Goal: Information Seeking & Learning: Learn about a topic

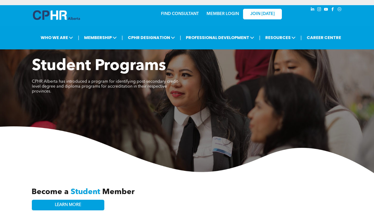
click at [167, 190] on h3 "Become a Student Member" at bounding box center [129, 192] width 195 height 9
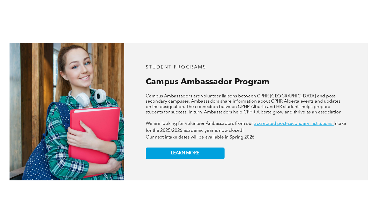
scroll to position [406, 0]
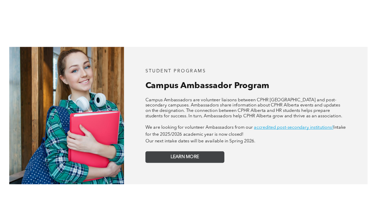
click at [182, 156] on span "LEARN MORE" at bounding box center [184, 158] width 26 height 5
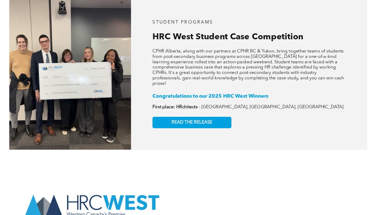
scroll to position [790, 0]
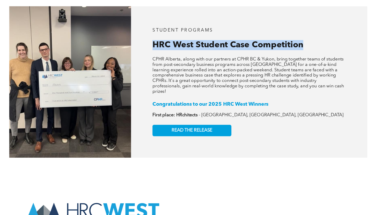
drag, startPoint x: 234, startPoint y: 22, endPoint x: 234, endPoint y: 44, distance: 22.3
click at [234, 44] on div "STUDENT PROGRAMS HRC West Student Case Competition CPHR Alberta, along with our…" at bounding box center [242, 75] width 217 height 139
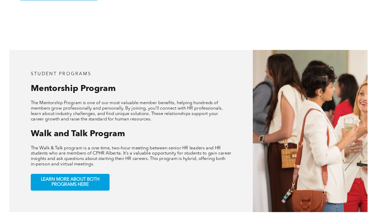
scroll to position [208, 0]
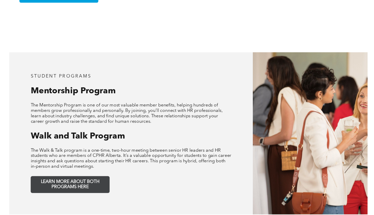
click at [89, 170] on link "LEARN MORE ABOUT BOTH PROGRAMS HERE" at bounding box center [78, 170] width 72 height 16
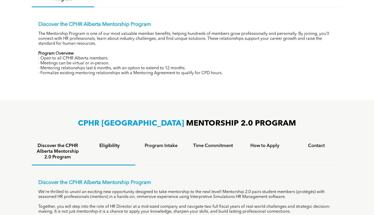
scroll to position [225, 0]
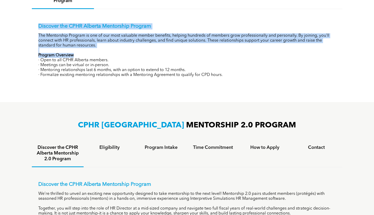
drag, startPoint x: 156, startPoint y: 18, endPoint x: 156, endPoint y: 54, distance: 36.8
click at [156, 54] on div "Discover the CPHR Alberta Mentorship Program The Mentorship Program is one of o…" at bounding box center [187, 46] width 311 height 75
click at [156, 54] on p "Program Overview" at bounding box center [187, 55] width 298 height 5
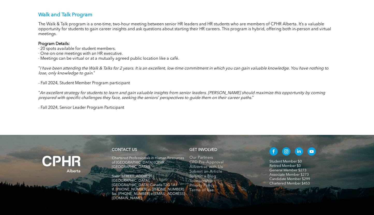
scroll to position [547, 0]
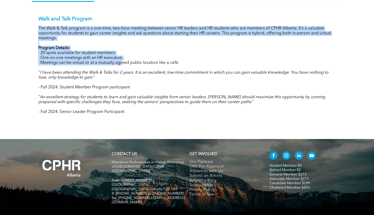
drag, startPoint x: 113, startPoint y: 18, endPoint x: 121, endPoint y: 63, distance: 46.2
click at [121, 64] on div "Walk and Talk Program The Walk & Talk program is a one-time, two-hour meeting b…" at bounding box center [187, 65] width 298 height 99
click at [121, 63] on p "· Meetings can be virtual or at a mutually agreed public location like a café." at bounding box center [187, 63] width 298 height 5
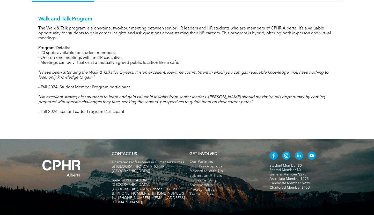
click at [121, 71] on em "I have been attending the Walk & Talks for 2 years. It is an excellent, low-tim…" at bounding box center [183, 75] width 290 height 9
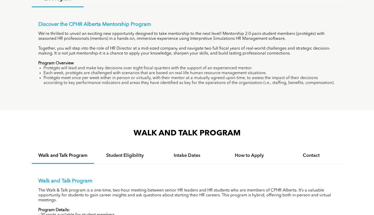
scroll to position [384, 0]
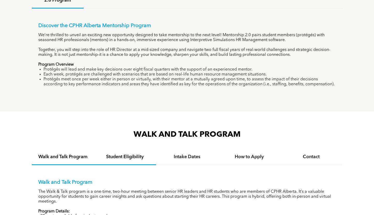
click at [125, 156] on h4 "Student Eligibility" at bounding box center [125, 157] width 53 height 6
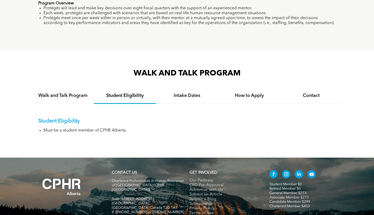
scroll to position [466, 0]
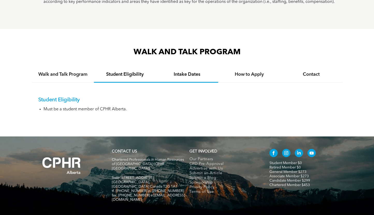
click at [173, 75] on h4 "Intake Dates" at bounding box center [187, 75] width 53 height 6
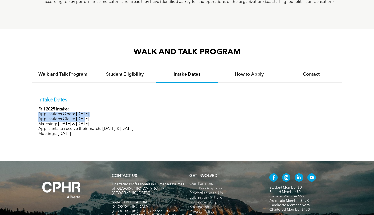
drag, startPoint x: 82, startPoint y: 106, endPoint x: 84, endPoint y: 117, distance: 10.3
click at [84, 117] on div "Intake Dates Fall 2025 Intake: Applications Open: [DATE] Applications Close: [D…" at bounding box center [187, 117] width 298 height 40
click at [84, 117] on p "Applications Close: [DATE]" at bounding box center [187, 119] width 298 height 5
drag, startPoint x: 115, startPoint y: 141, endPoint x: 129, endPoint y: 120, distance: 24.5
click at [129, 120] on div "Intake Dates Fall 2025 Intake: Applications Open: [DATE] Applications Close: [D…" at bounding box center [187, 113] width 311 height 60
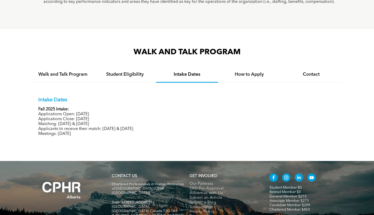
click at [129, 120] on p "Applications Close: [DATE]" at bounding box center [187, 119] width 298 height 5
drag, startPoint x: 133, startPoint y: 116, endPoint x: 135, endPoint y: 138, distance: 21.6
click at [135, 138] on div "Intake Dates Fall 2025 Intake: Applications Open: [DATE] Applications Close: [D…" at bounding box center [187, 113] width 311 height 60
click at [251, 70] on div "How to Apply" at bounding box center [249, 75] width 62 height 16
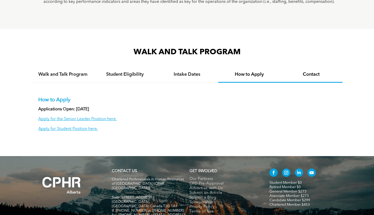
click at [293, 79] on div "Contact" at bounding box center [311, 75] width 62 height 16
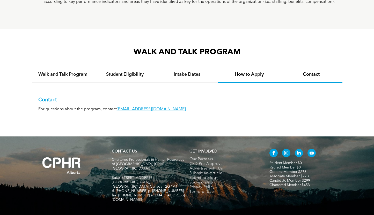
click at [224, 72] on h4 "How to Apply" at bounding box center [249, 75] width 53 height 6
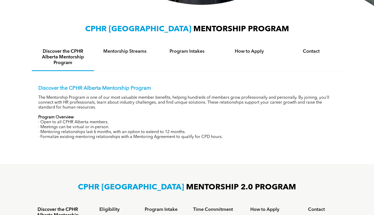
scroll to position [162, 0]
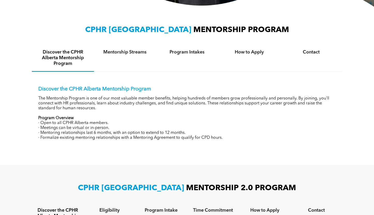
drag, startPoint x: 185, startPoint y: 89, endPoint x: 184, endPoint y: 111, distance: 22.8
click at [184, 111] on div "Discover the CPHR Alberta Mentorship Program The Mentorship Program is one of o…" at bounding box center [187, 113] width 298 height 54
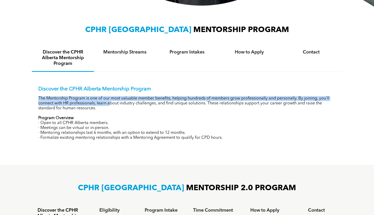
drag, startPoint x: 110, startPoint y: 101, endPoint x: 111, endPoint y: 113, distance: 11.9
click at [111, 113] on div "Discover the CPHR Alberta Mentorship Program The Mentorship Program is one of o…" at bounding box center [187, 113] width 298 height 54
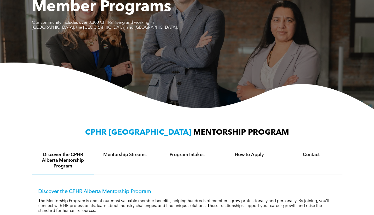
scroll to position [82, 0]
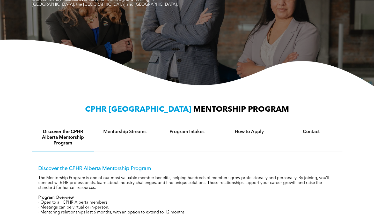
click at [133, 130] on h4 "Mentorship Streams" at bounding box center [125, 132] width 53 height 6
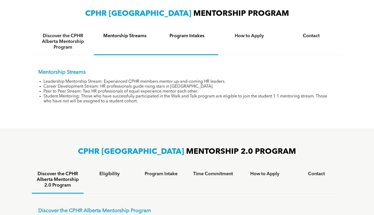
scroll to position [188, 0]
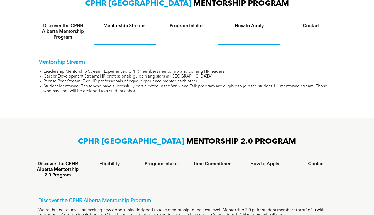
click at [238, 24] on h4 "How to Apply" at bounding box center [249, 26] width 53 height 6
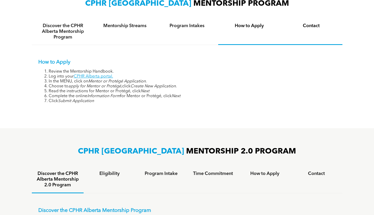
click at [305, 22] on div "Contact" at bounding box center [311, 31] width 62 height 27
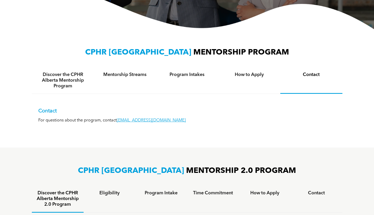
scroll to position [139, 0]
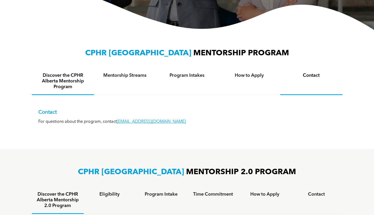
click at [63, 80] on h4 "Discover the CPHR Alberta Mentorship Program" at bounding box center [63, 81] width 53 height 17
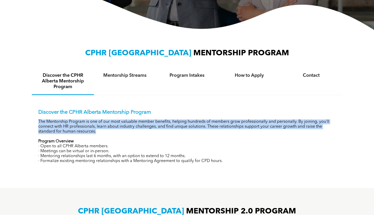
drag, startPoint x: 193, startPoint y: 113, endPoint x: 193, endPoint y: 130, distance: 17.6
click at [193, 130] on div "Discover the CPHR Alberta Mentorship Program The Mentorship Program is one of o…" at bounding box center [187, 137] width 298 height 54
click at [193, 130] on p "The Mentorship Program is one of our most valuable member benefits, helping hun…" at bounding box center [187, 127] width 298 height 15
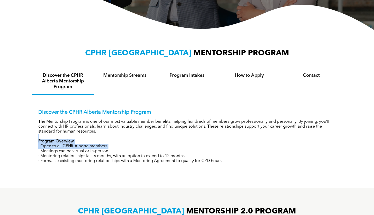
drag, startPoint x: 108, startPoint y: 131, endPoint x: 109, endPoint y: 146, distance: 15.4
click at [109, 146] on div "Discover the CPHR Alberta Mentorship Program The Mentorship Program is one of o…" at bounding box center [187, 137] width 298 height 54
click at [109, 146] on p "· Open to all CPHR Alberta members." at bounding box center [187, 146] width 298 height 5
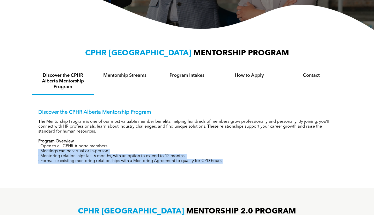
drag, startPoint x: 109, startPoint y: 146, endPoint x: 110, endPoint y: 167, distance: 20.5
click at [110, 167] on div "Discover the CPHR Alberta Mentorship Program The Mentorship Program is one of o…" at bounding box center [187, 132] width 311 height 75
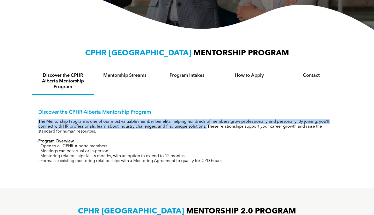
drag, startPoint x: 209, startPoint y: 125, endPoint x: 208, endPoint y: 134, distance: 8.5
click at [208, 134] on div "Discover the CPHR Alberta Mentorship Program The Mentorship Program is one of o…" at bounding box center [187, 137] width 298 height 54
drag, startPoint x: 208, startPoint y: 134, endPoint x: 210, endPoint y: 127, distance: 6.6
click at [210, 127] on div "Discover the CPHR Alberta Mentorship Program The Mentorship Program is one of o…" at bounding box center [187, 137] width 298 height 54
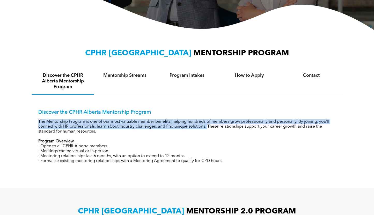
click at [210, 127] on p "The Mentorship Program is one of our most valuable member benefits, helping hun…" at bounding box center [187, 127] width 298 height 15
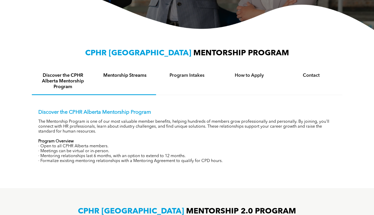
click at [110, 75] on h4 "Mentorship Streams" at bounding box center [125, 76] width 53 height 6
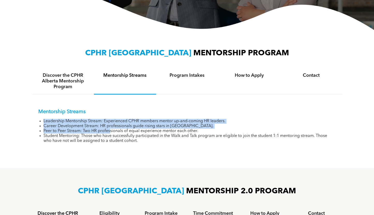
drag, startPoint x: 106, startPoint y: 113, endPoint x: 110, endPoint y: 134, distance: 20.7
click at [110, 134] on div "Mentorship Streams Leadership Mentorship Stream: Experienced CPHR members mento…" at bounding box center [187, 126] width 298 height 35
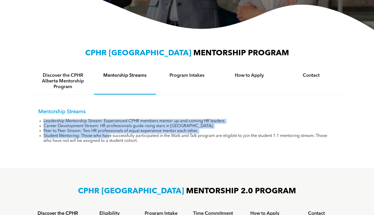
click at [110, 134] on li "Student Mentoring: Those who have successfully participated in the Walk and Tal…" at bounding box center [189, 139] width 293 height 10
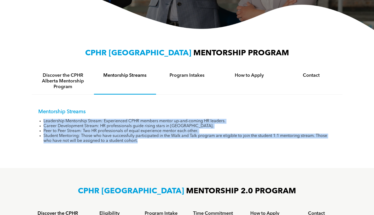
drag, startPoint x: 144, startPoint y: 141, endPoint x: 147, endPoint y: 115, distance: 26.0
click at [147, 115] on div "Mentorship Streams Leadership Mentorship Stream: Experienced CPHR members mento…" at bounding box center [187, 126] width 298 height 35
drag, startPoint x: 147, startPoint y: 115, endPoint x: 148, endPoint y: 146, distance: 30.6
click at [148, 146] on div "Mentorship Streams Leadership Mentorship Stream: Experienced CPHR members mento…" at bounding box center [187, 122] width 311 height 55
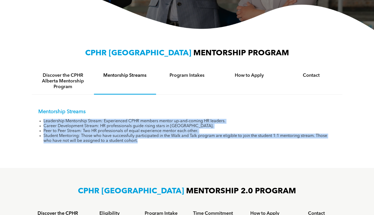
click at [148, 146] on div "Mentorship Streams Leadership Mentorship Stream: Experienced CPHR members mento…" at bounding box center [187, 122] width 311 height 55
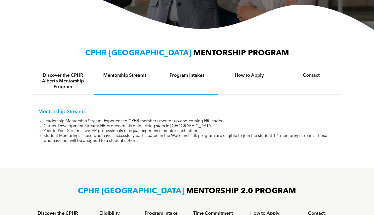
click at [208, 72] on div "Program Intakes" at bounding box center [187, 81] width 62 height 27
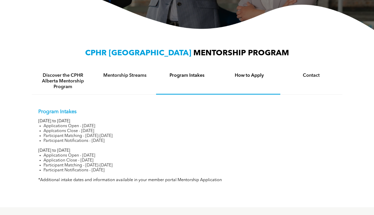
click at [246, 79] on div "How to Apply" at bounding box center [249, 81] width 62 height 27
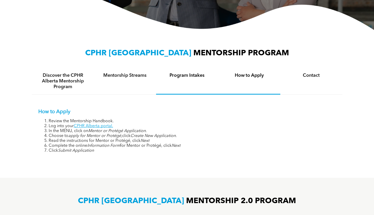
click at [201, 75] on h4 "Program Intakes" at bounding box center [187, 76] width 53 height 6
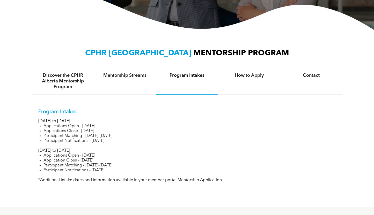
drag, startPoint x: 122, startPoint y: 166, endPoint x: 121, endPoint y: 135, distance: 31.1
click at [121, 135] on div "Program Intakes [DATE] to [DATE] Applications Open - [DATE] Applcations Close -…" at bounding box center [187, 146] width 298 height 74
click at [121, 135] on li "Participant Matching - [DATE]-[DATE]" at bounding box center [189, 136] width 293 height 5
drag, startPoint x: 81, startPoint y: 125, endPoint x: 90, endPoint y: 132, distance: 11.1
click at [90, 132] on ul "Applications Open - [DATE] Applcations Close - [DATE] Participant Matching - [D…" at bounding box center [187, 134] width 298 height 20
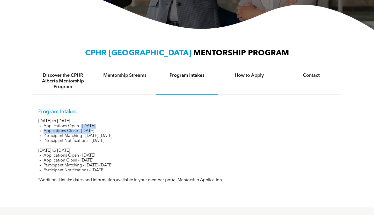
click at [90, 132] on li "Applcations Close - [DATE]" at bounding box center [189, 131] width 293 height 5
drag, startPoint x: 98, startPoint y: 120, endPoint x: 102, endPoint y: 143, distance: 22.9
click at [102, 143] on div "Program Intakes [DATE] to [DATE] Applications Open - [DATE] Applcations Close -…" at bounding box center [187, 146] width 298 height 74
click at [102, 143] on li "Participant Notifications - [DATE]" at bounding box center [189, 141] width 293 height 5
drag, startPoint x: 139, startPoint y: 147, endPoint x: 137, endPoint y: 120, distance: 26.5
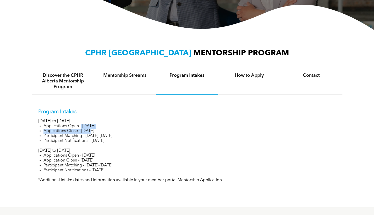
click at [137, 120] on div "Program Intakes [DATE] to [DATE] Applications Open - [DATE] Applcations Close -…" at bounding box center [187, 146] width 298 height 74
click at [137, 120] on p "[DATE] to [DATE]" at bounding box center [187, 121] width 298 height 5
drag, startPoint x: 112, startPoint y: 149, endPoint x: 118, endPoint y: 170, distance: 21.1
click at [118, 169] on div "Program Intakes [DATE] to [DATE] Applications Open - [DATE] Applcations Close -…" at bounding box center [187, 146] width 298 height 74
click at [118, 170] on li "Participant Notifications - [DATE]" at bounding box center [189, 170] width 293 height 5
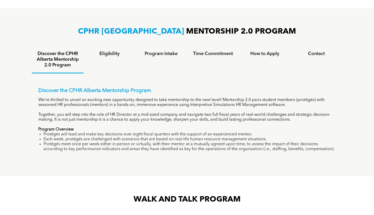
scroll to position [331, 0]
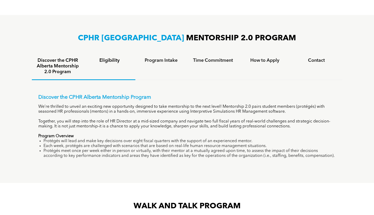
click at [114, 65] on div "Eligibility" at bounding box center [110, 66] width 52 height 27
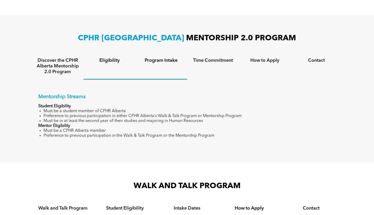
click at [153, 64] on div "Program Intake" at bounding box center [161, 66] width 52 height 27
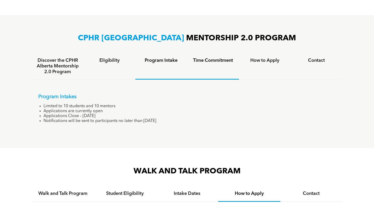
click at [204, 65] on div "Time Commitment" at bounding box center [213, 66] width 52 height 27
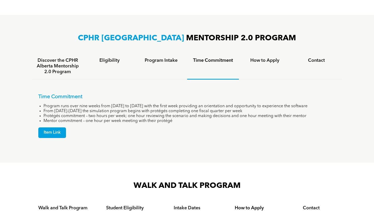
drag, startPoint x: 212, startPoint y: 91, endPoint x: 286, endPoint y: 108, distance: 75.6
click at [286, 108] on div "Time Commitment Program runs over nine weeks from [DATE] to [DATE] with the fir…" at bounding box center [187, 112] width 311 height 65
click at [283, 109] on li "From [DATE]-[DATE] the simulation program begins with protégés completing one f…" at bounding box center [189, 111] width 293 height 5
drag, startPoint x: 88, startPoint y: 115, endPoint x: 106, endPoint y: 120, distance: 18.8
click at [106, 120] on ul "Program runs over nine weeks from [DATE] to [DATE] with the first week providin…" at bounding box center [187, 114] width 298 height 20
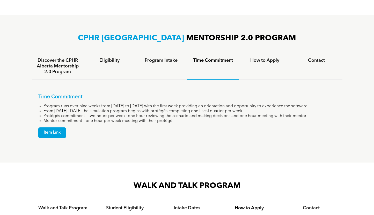
click at [106, 120] on li "Mentor commitment – one hour per week meeting with their protégé" at bounding box center [189, 121] width 293 height 5
click at [267, 60] on h4 "How to Apply" at bounding box center [265, 61] width 42 height 6
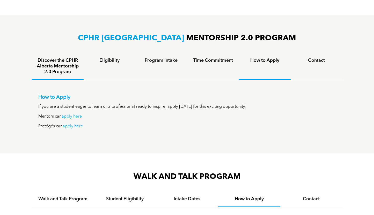
click at [65, 66] on h4 "Discover the CPHR Alberta Mentorship 2.0 Program" at bounding box center [58, 66] width 42 height 17
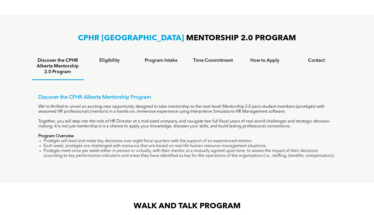
scroll to position [0, 0]
